Goal: Information Seeking & Learning: Find specific fact

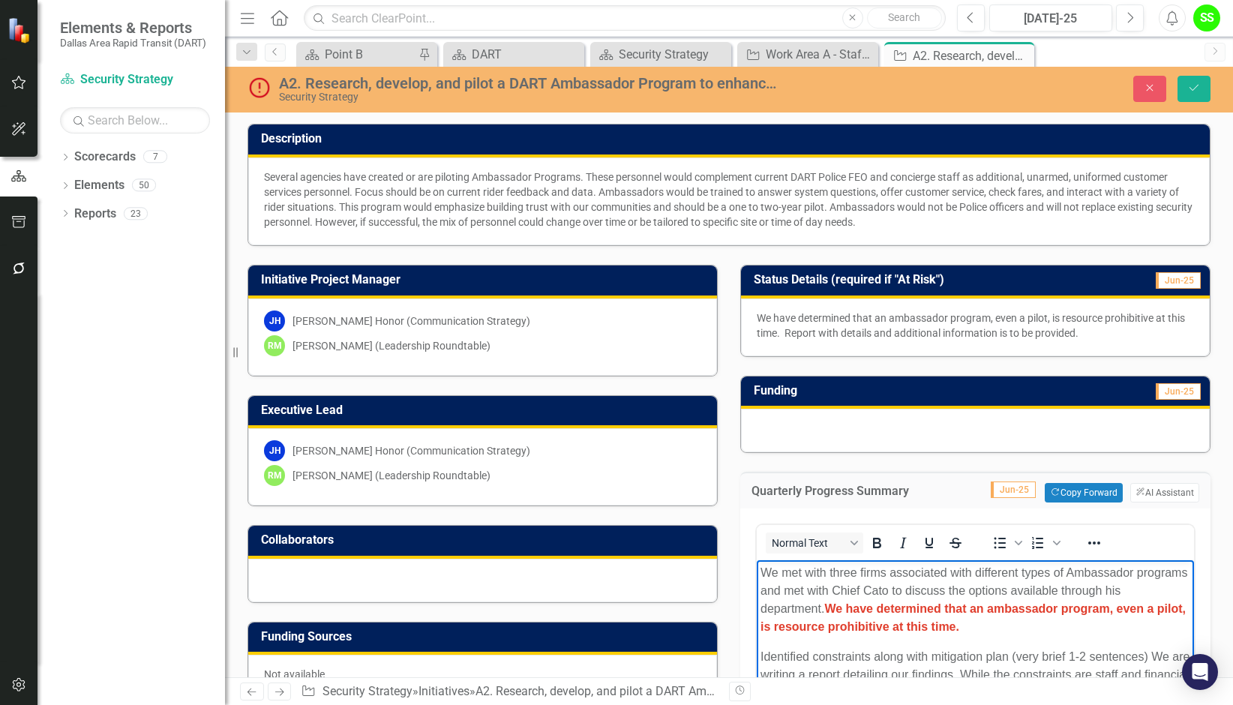
scroll to position [213, 0]
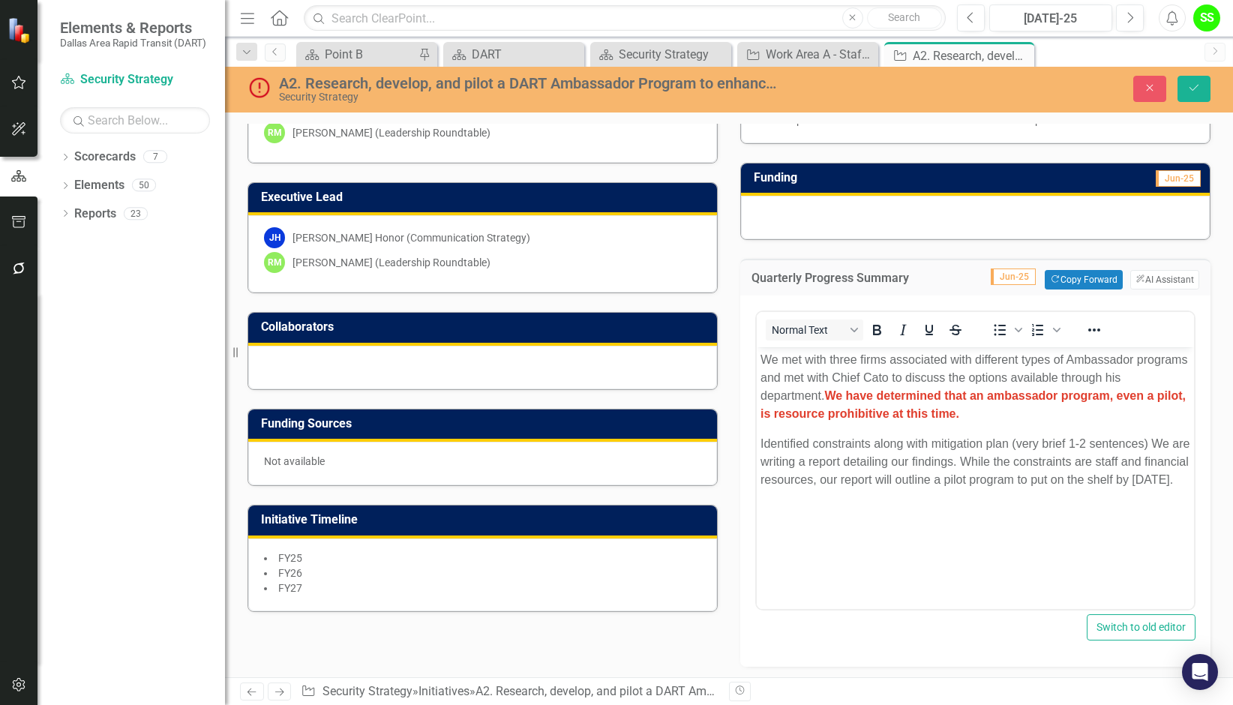
click at [136, 421] on div "Dropdown Scorecards 7 Dropdown DART Strategic Plan Security Strategy Ridership …" at bounding box center [130, 425] width 187 height 560
click at [99, 167] on div "Scorecards" at bounding box center [104, 157] width 61 height 25
click at [102, 157] on link "Scorecards" at bounding box center [104, 156] width 61 height 17
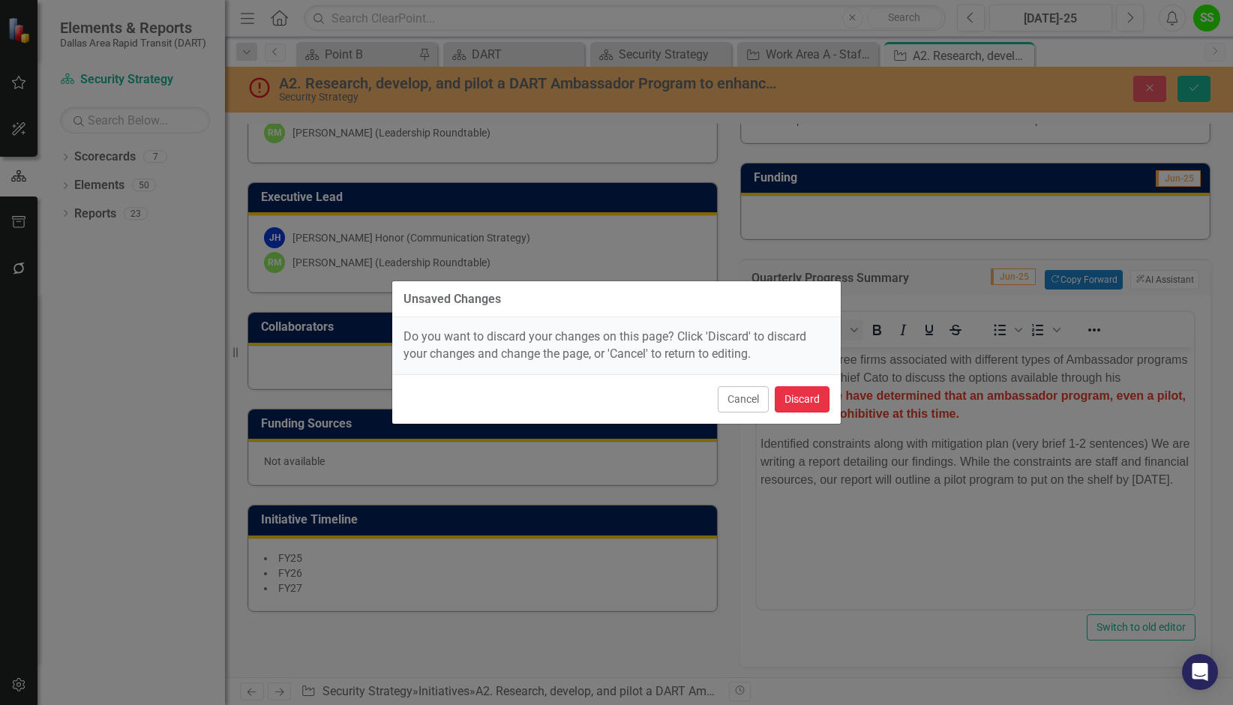
click at [805, 393] on button "Discard" at bounding box center [802, 399] width 55 height 26
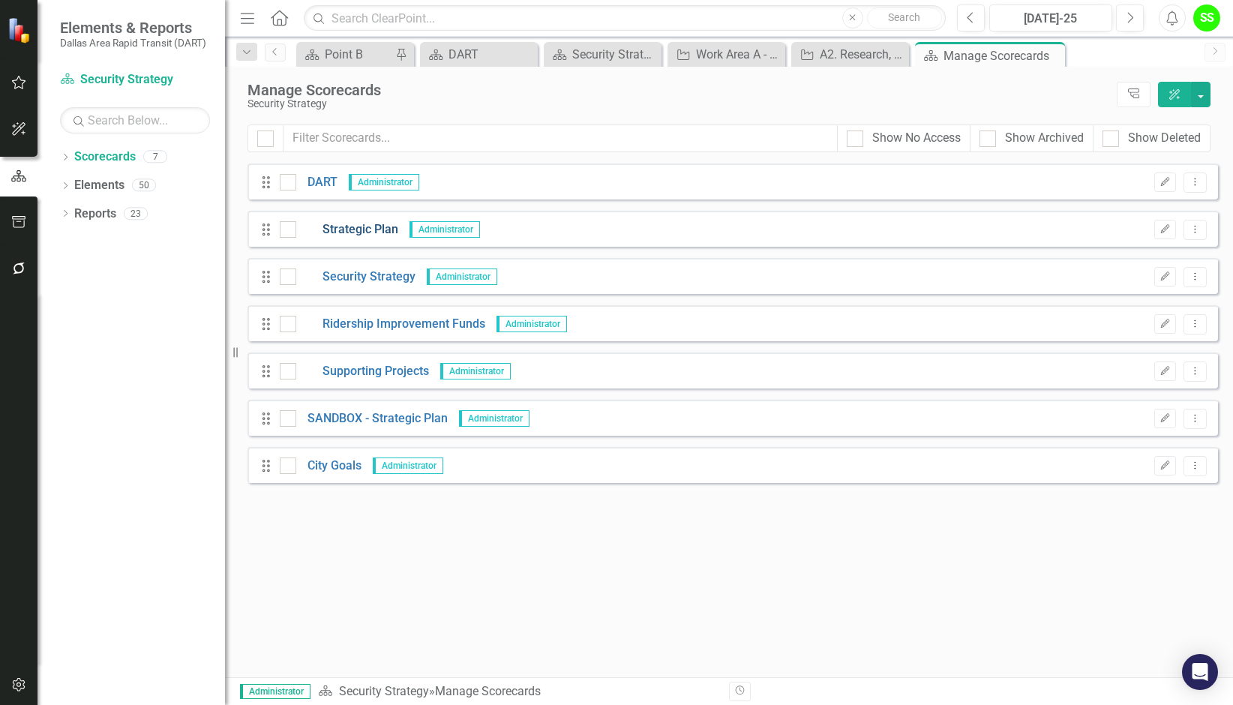
click at [349, 234] on link "Strategic Plan" at bounding box center [347, 229] width 102 height 17
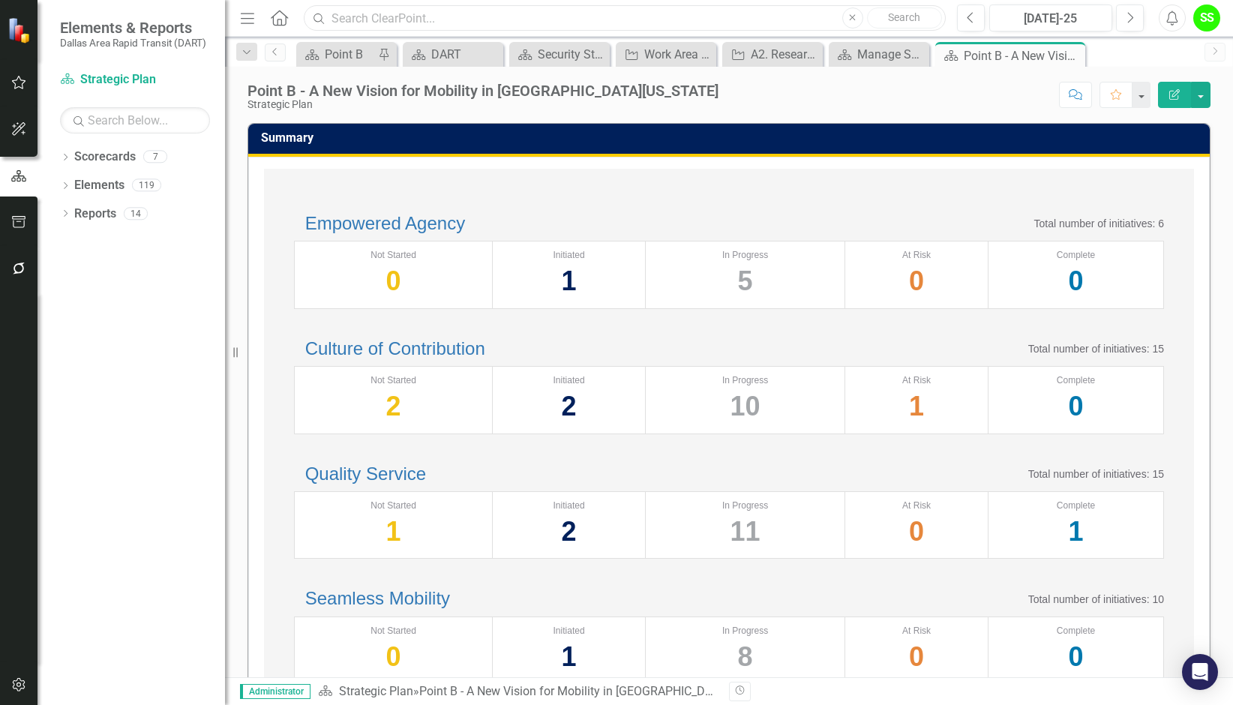
click at [385, 11] on input "text" at bounding box center [625, 18] width 642 height 26
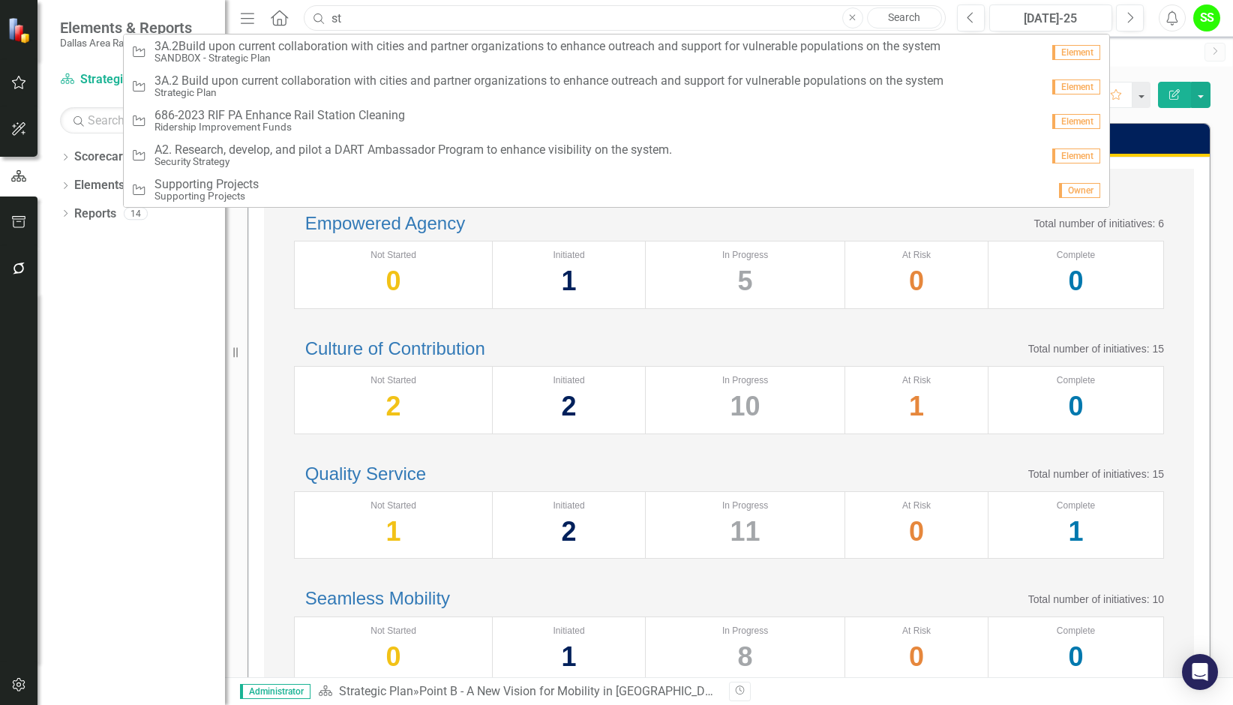
type input "s"
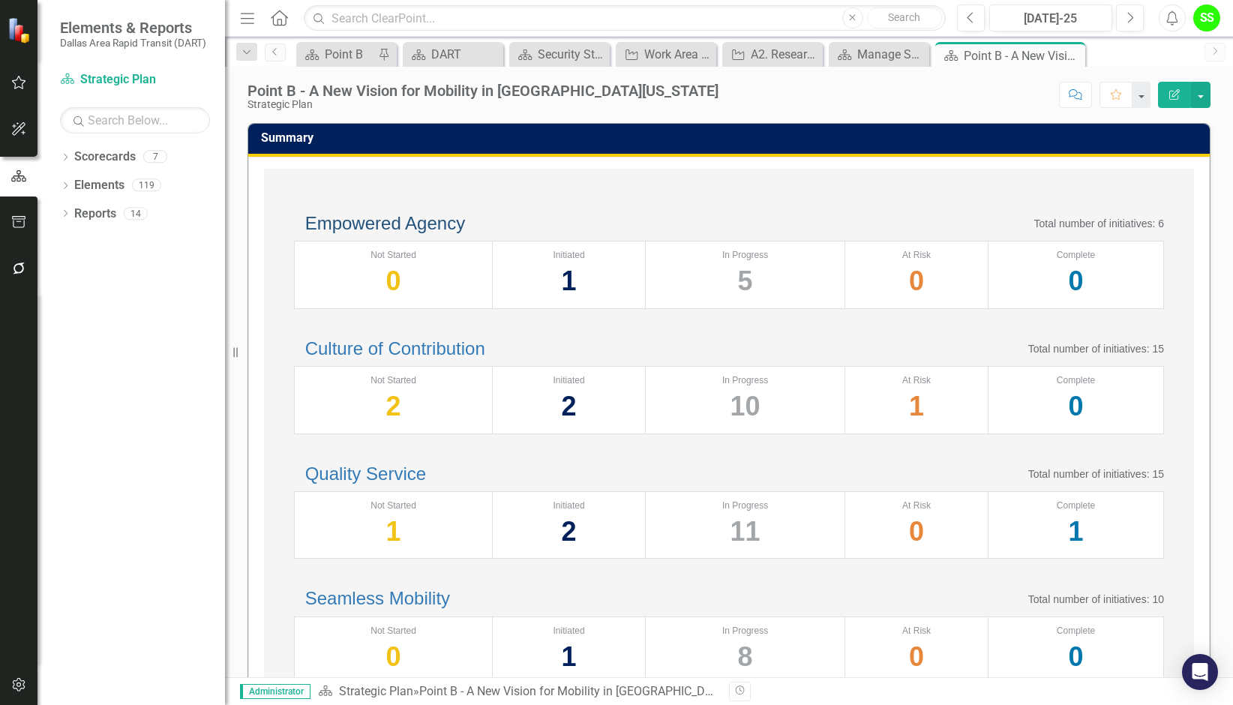
click at [426, 233] on link "Empowered Agency" at bounding box center [385, 223] width 160 height 20
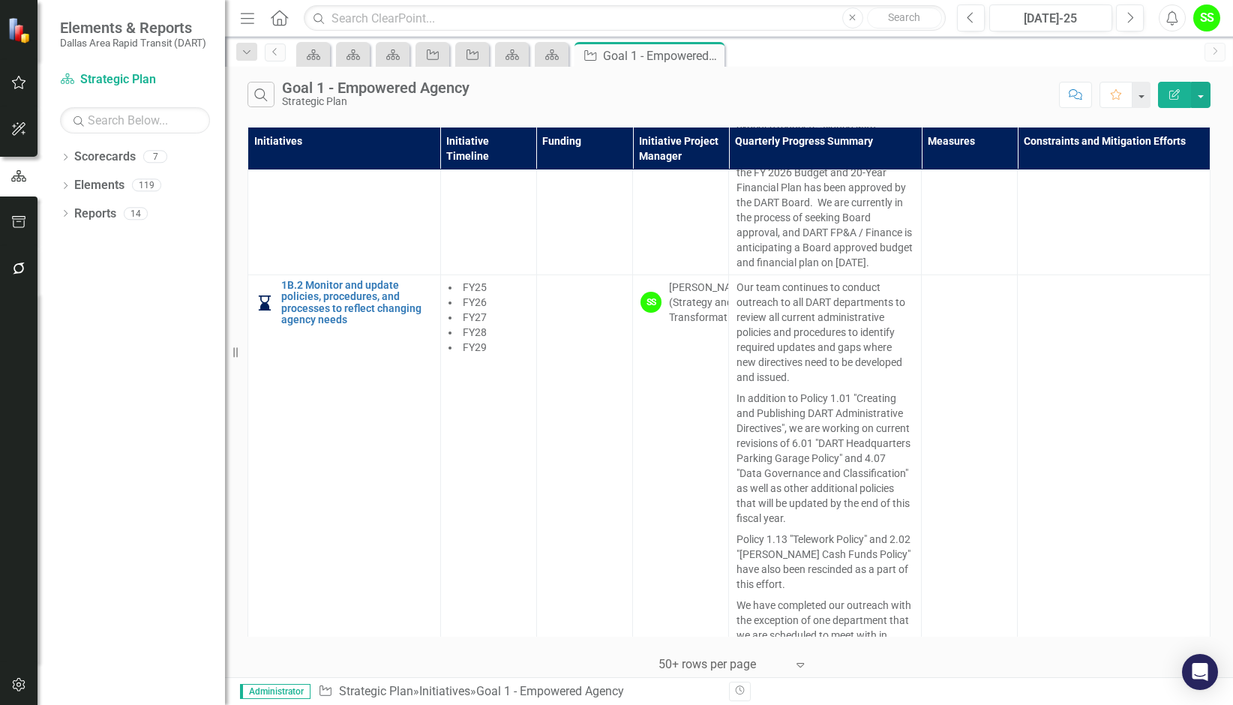
scroll to position [2484, 2]
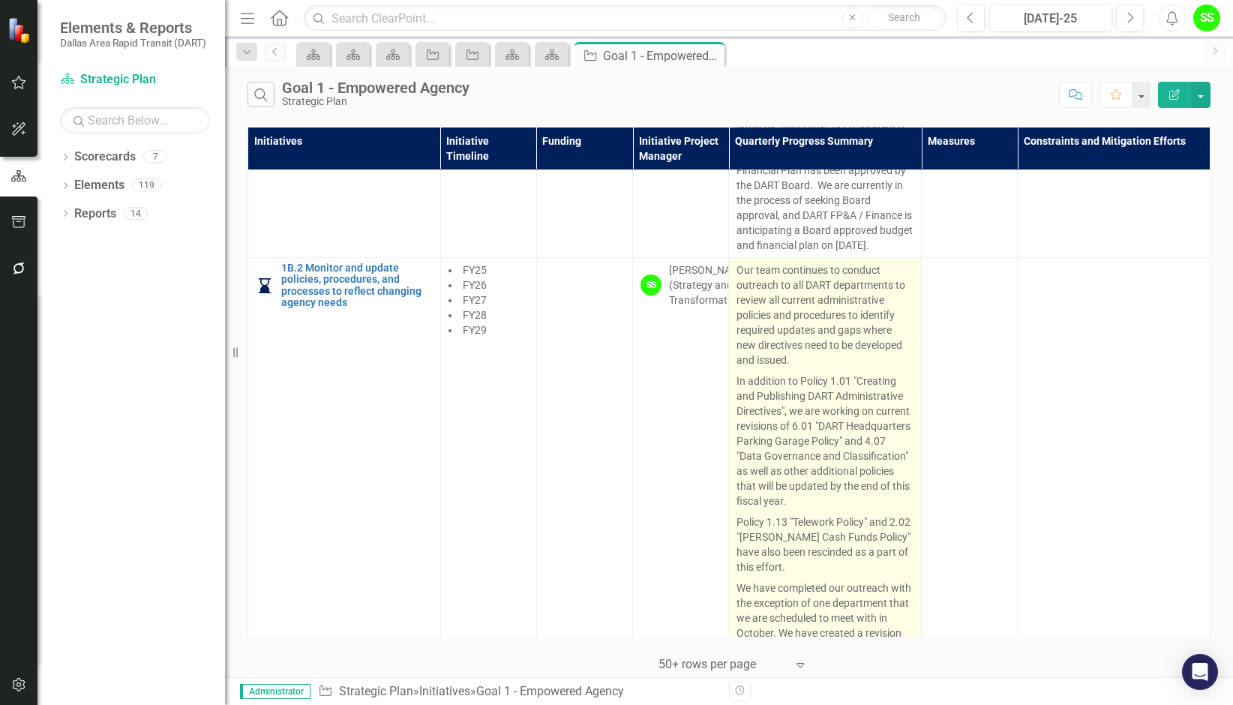
click at [835, 434] on p "In addition to Policy 1.01 "Creating and Publishing DART Administrative Directi…" at bounding box center [824, 440] width 177 height 141
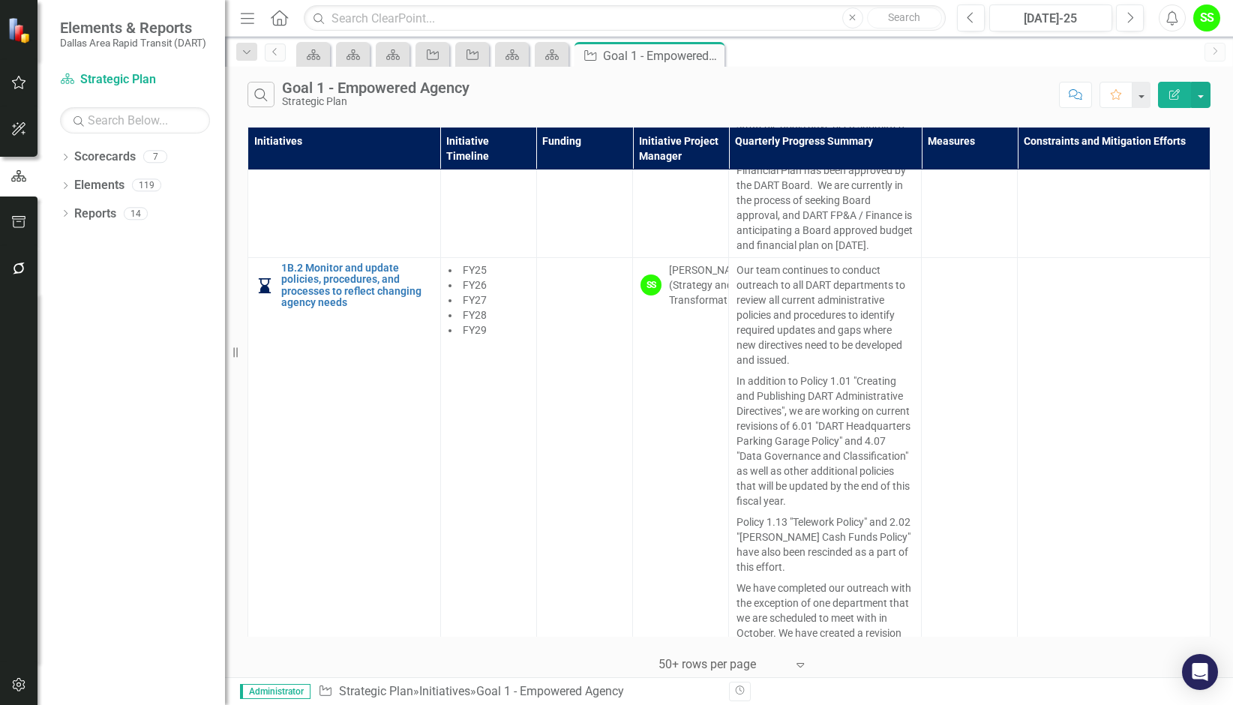
click at [1003, 380] on td at bounding box center [970, 467] width 96 height 418
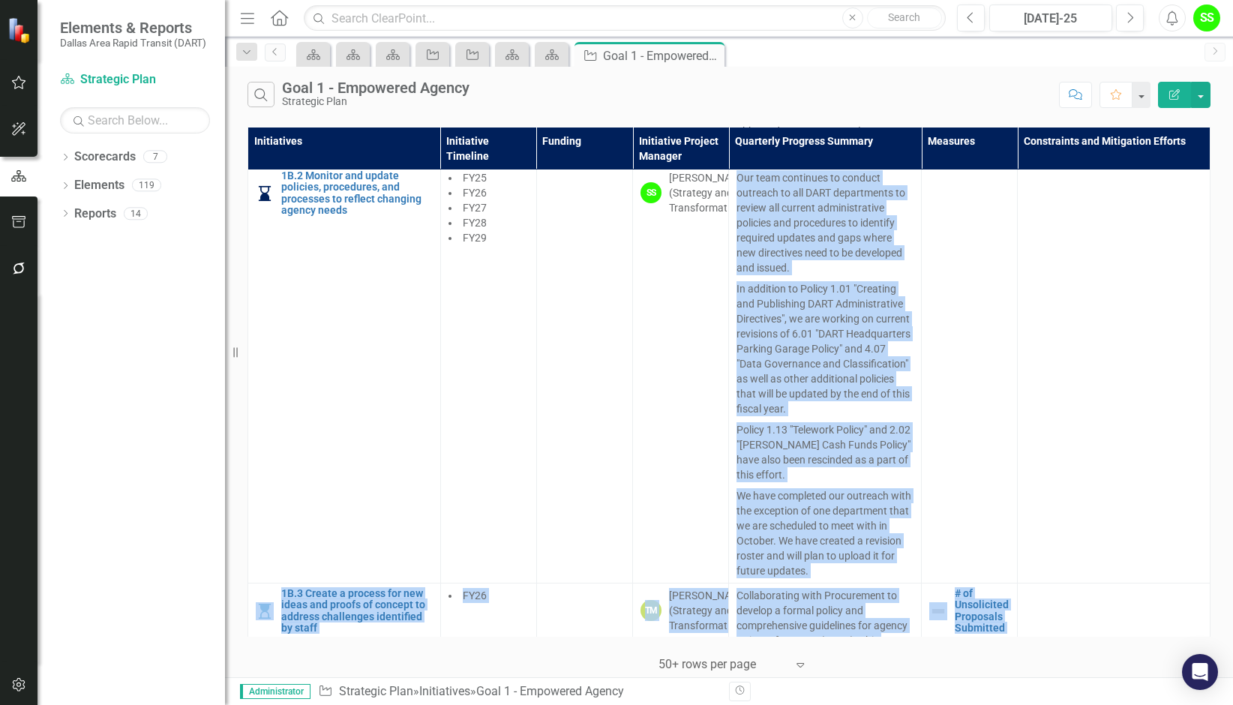
scroll to position [2660, 2]
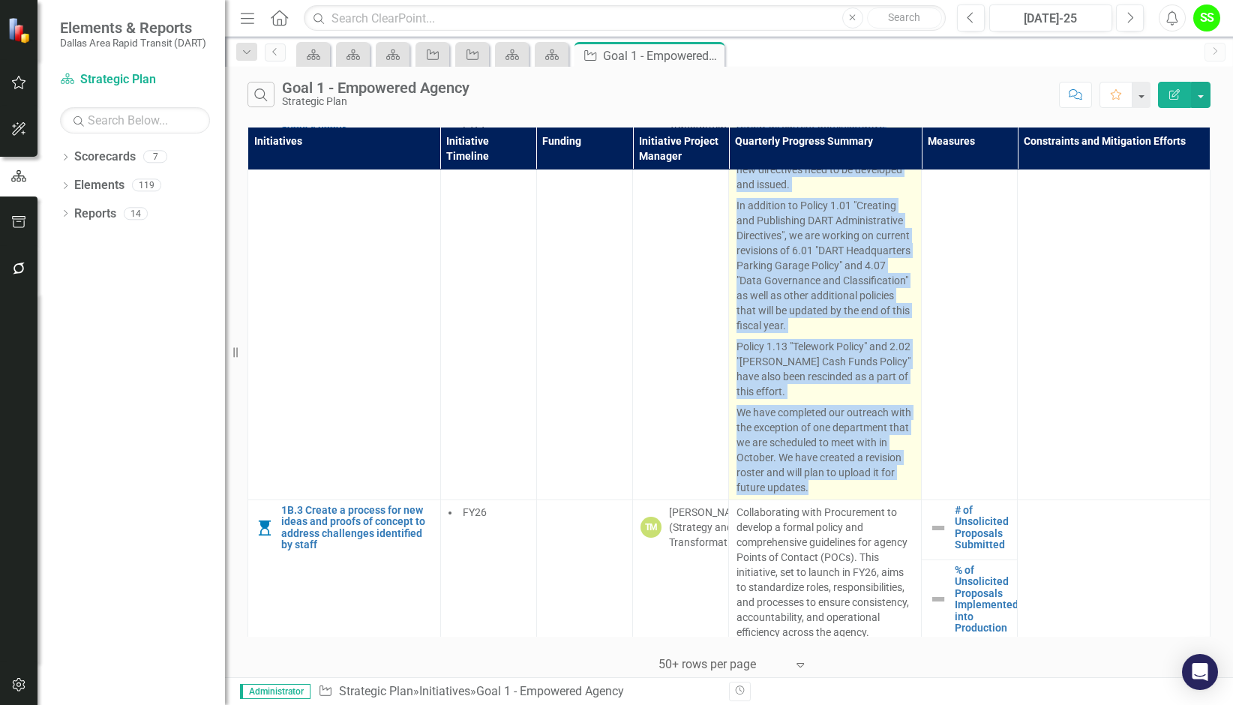
drag, startPoint x: 733, startPoint y: 241, endPoint x: 868, endPoint y: 466, distance: 263.4
click at [868, 466] on span "Our team continues to conduct outreach to all DART departments to review all cu…" at bounding box center [824, 291] width 177 height 408
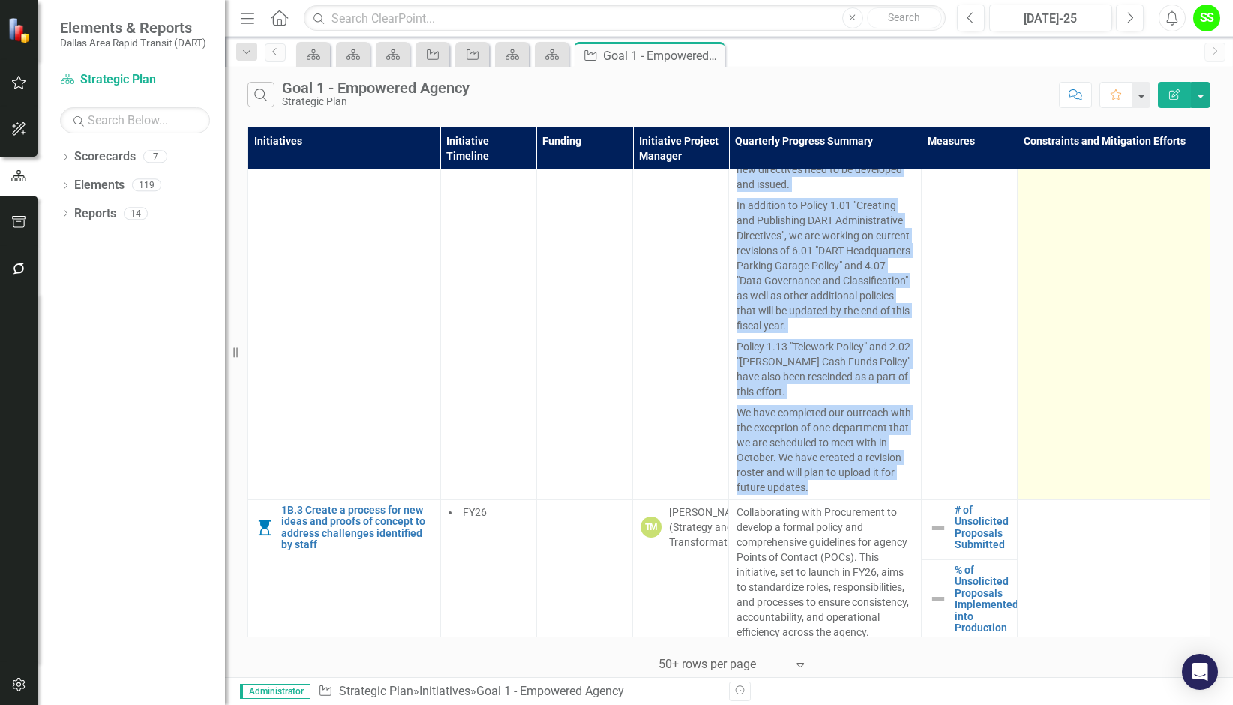
copy span "Our team continues to conduct outreach to all DART departments to review all cu…"
